Goal: Task Accomplishment & Management: Use online tool/utility

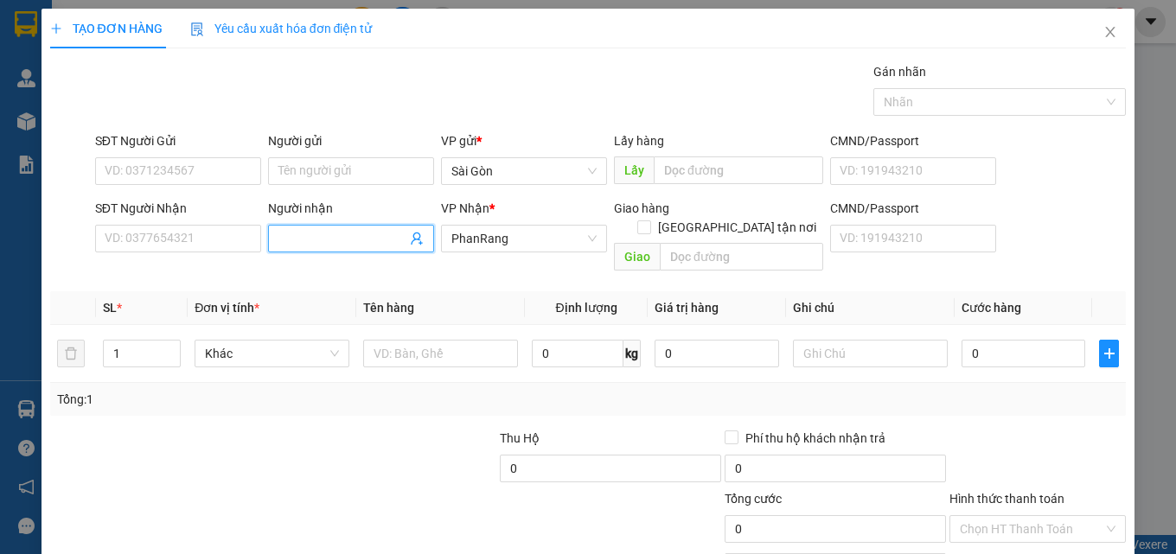
click at [316, 237] on input "Người nhận" at bounding box center [342, 238] width 128 height 19
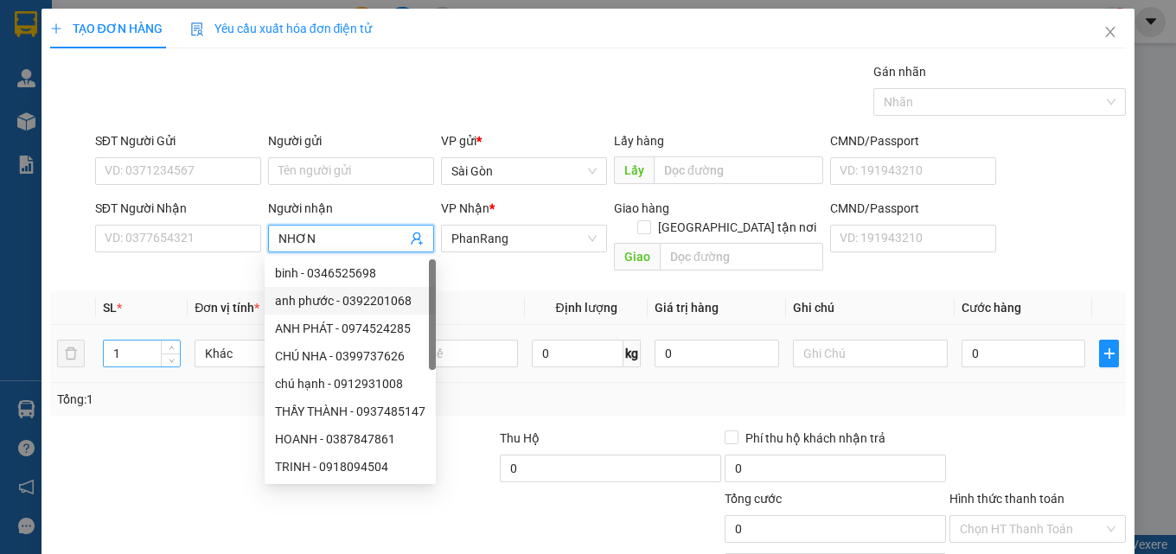
type input "NHƠN"
click at [134, 341] on input "1" at bounding box center [142, 354] width 76 height 26
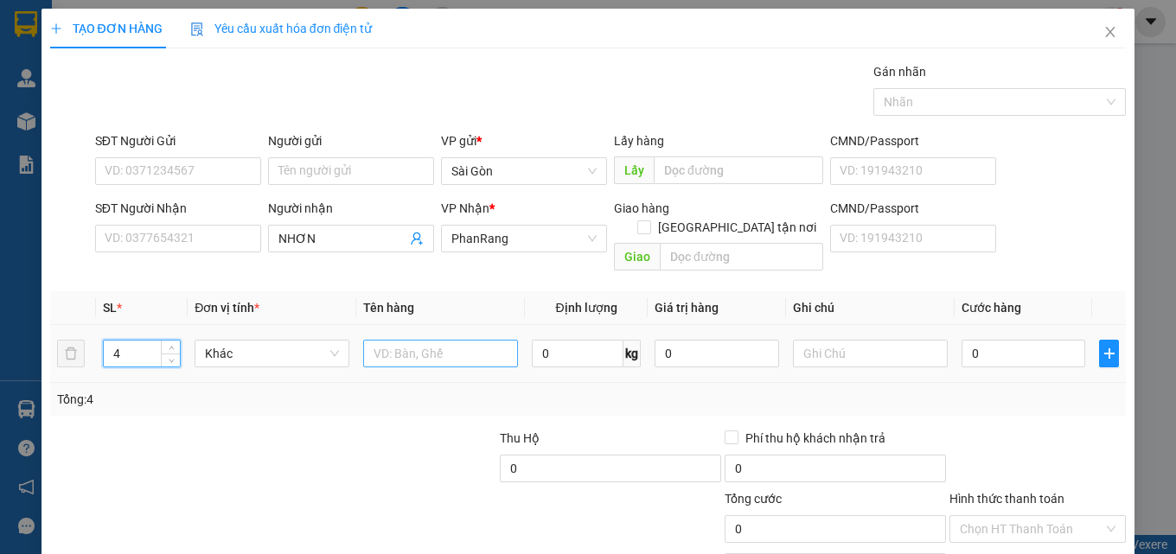
type input "4"
click at [444, 340] on input "text" at bounding box center [440, 354] width 155 height 28
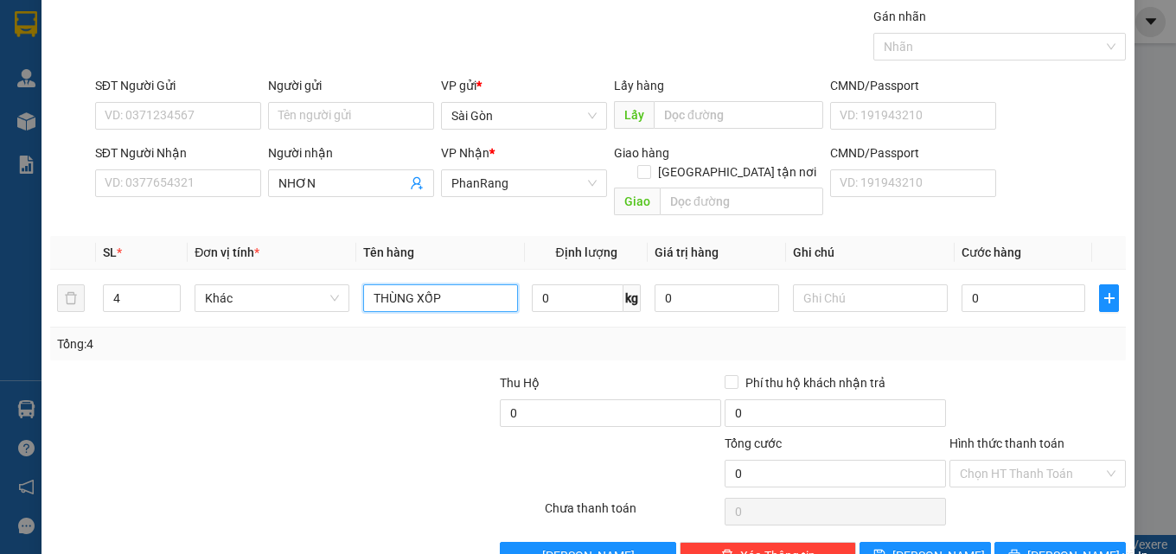
scroll to position [86, 0]
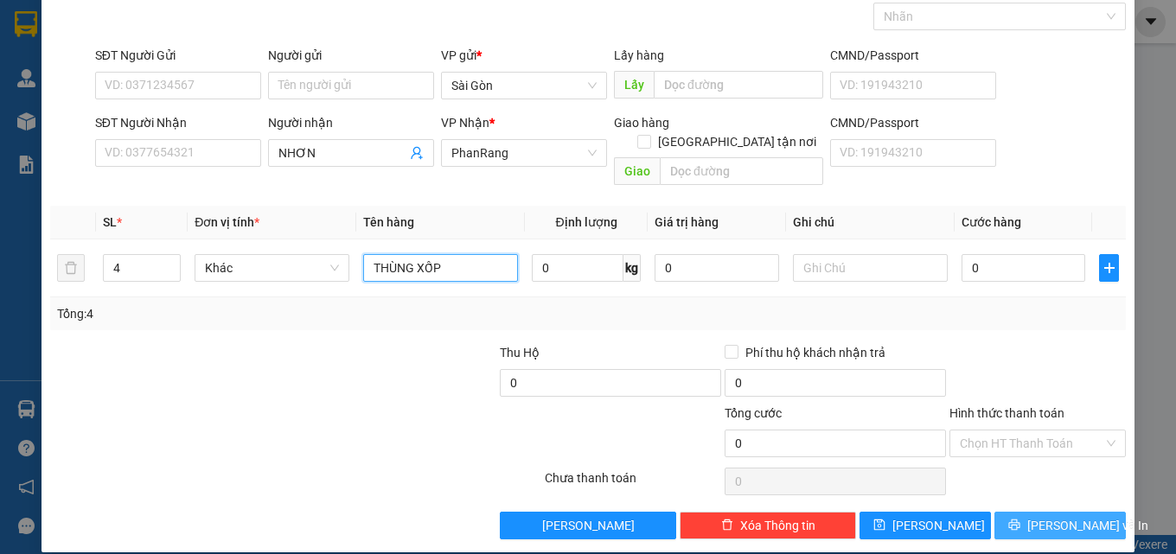
type input "THÙNG XỐP"
click at [1034, 517] on button "[PERSON_NAME] và In" at bounding box center [1059, 526] width 131 height 28
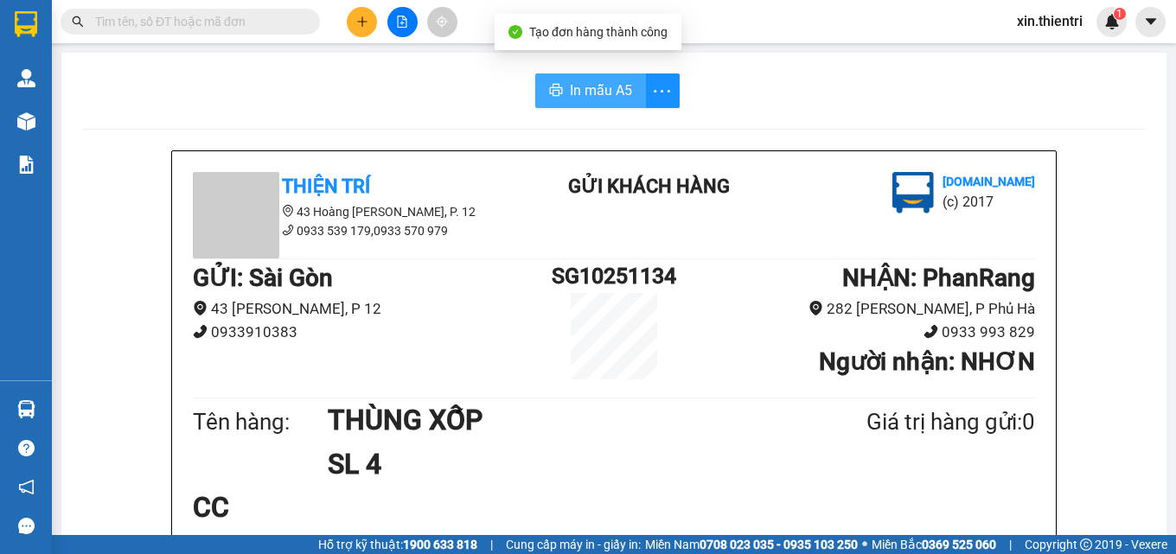
click at [603, 96] on span "In mẫu A5" at bounding box center [601, 91] width 62 height 22
